Goal: Information Seeking & Learning: Learn about a topic

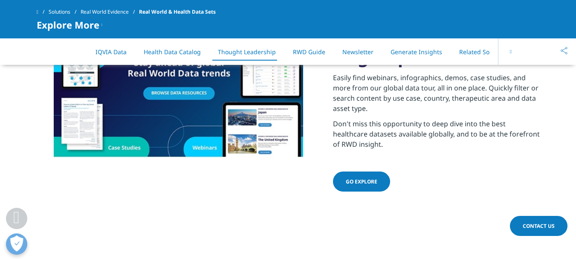
scroll to position [1271, 0]
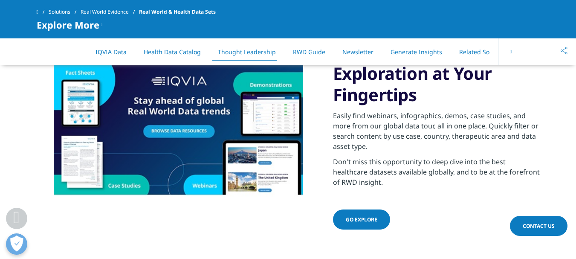
click at [362, 216] on span "Go explore" at bounding box center [362, 219] width 32 height 7
